Goal: Find specific page/section: Find specific page/section

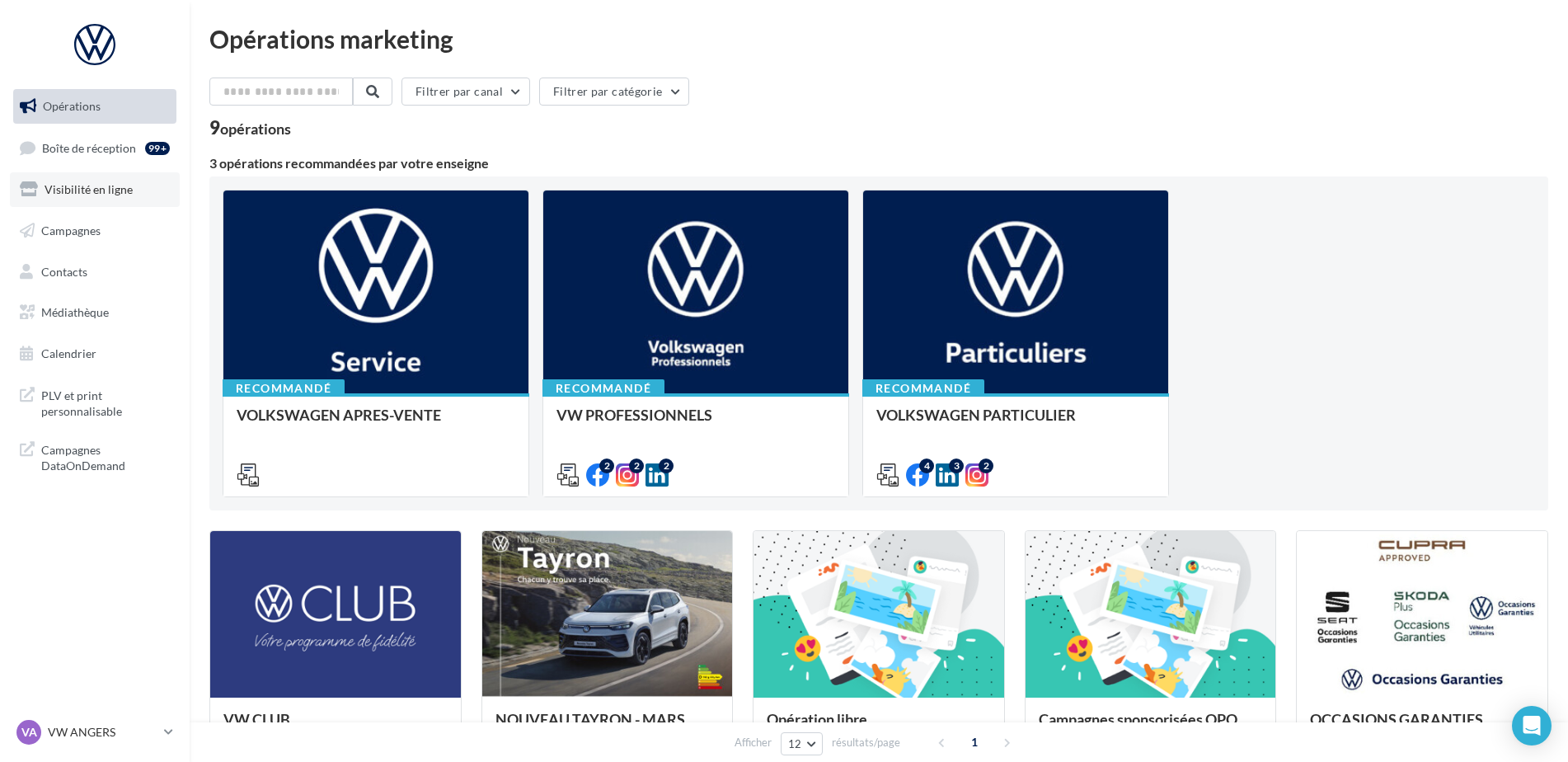
click at [70, 204] on link "Visibilité en ligne" at bounding box center [95, 190] width 170 height 35
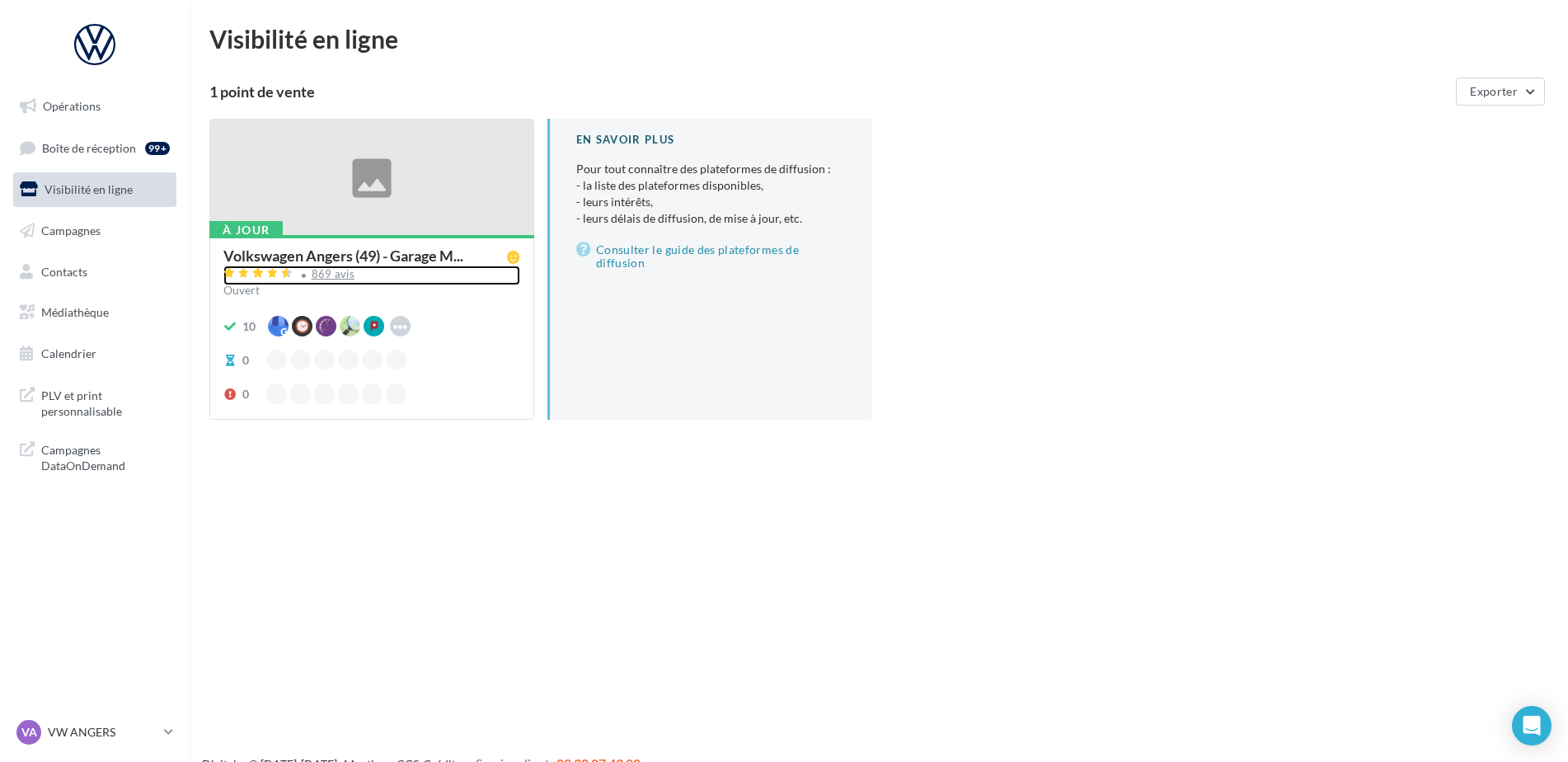
click at [338, 275] on div "869 avis" at bounding box center [333, 274] width 43 height 11
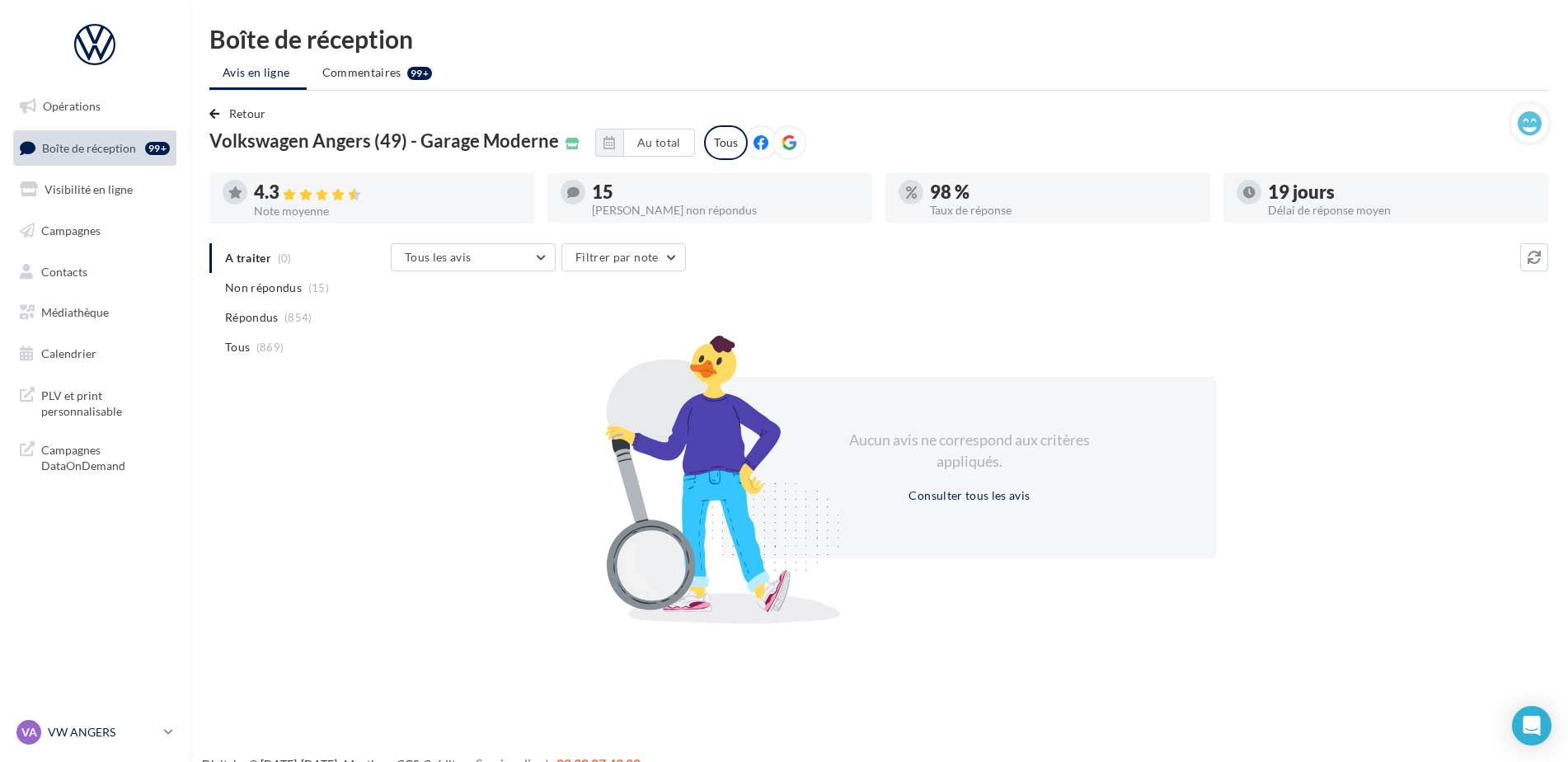
click at [160, 722] on link "VA VW ANGERS vw-ang-tar" at bounding box center [95, 733] width 163 height 32
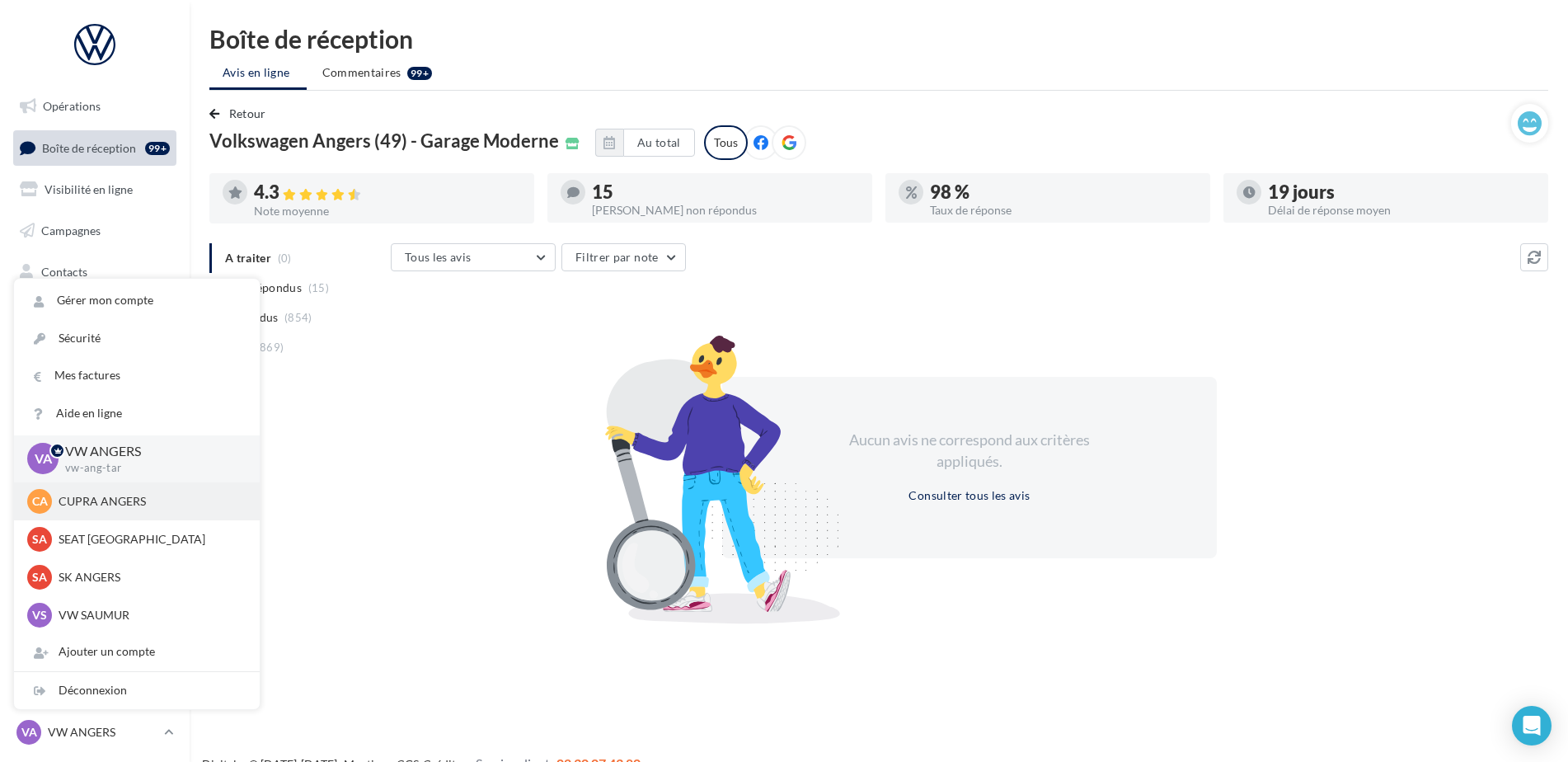
click at [117, 496] on p "CUPRA ANGERS" at bounding box center [149, 501] width 181 height 17
